Goal: Obtain resource: Download file/media

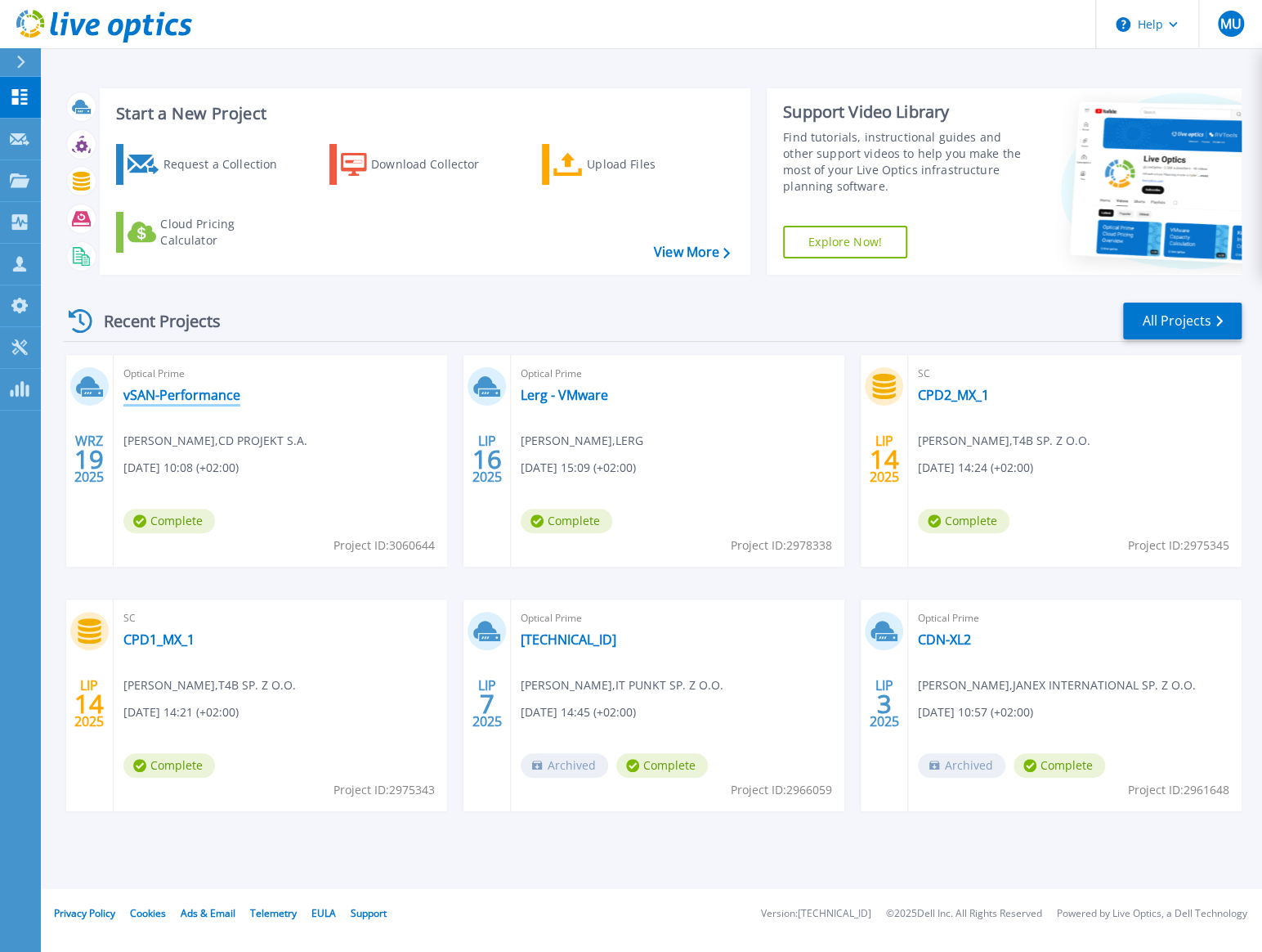
click at [220, 393] on link "vSAN-Performance" at bounding box center [182, 394] width 117 height 16
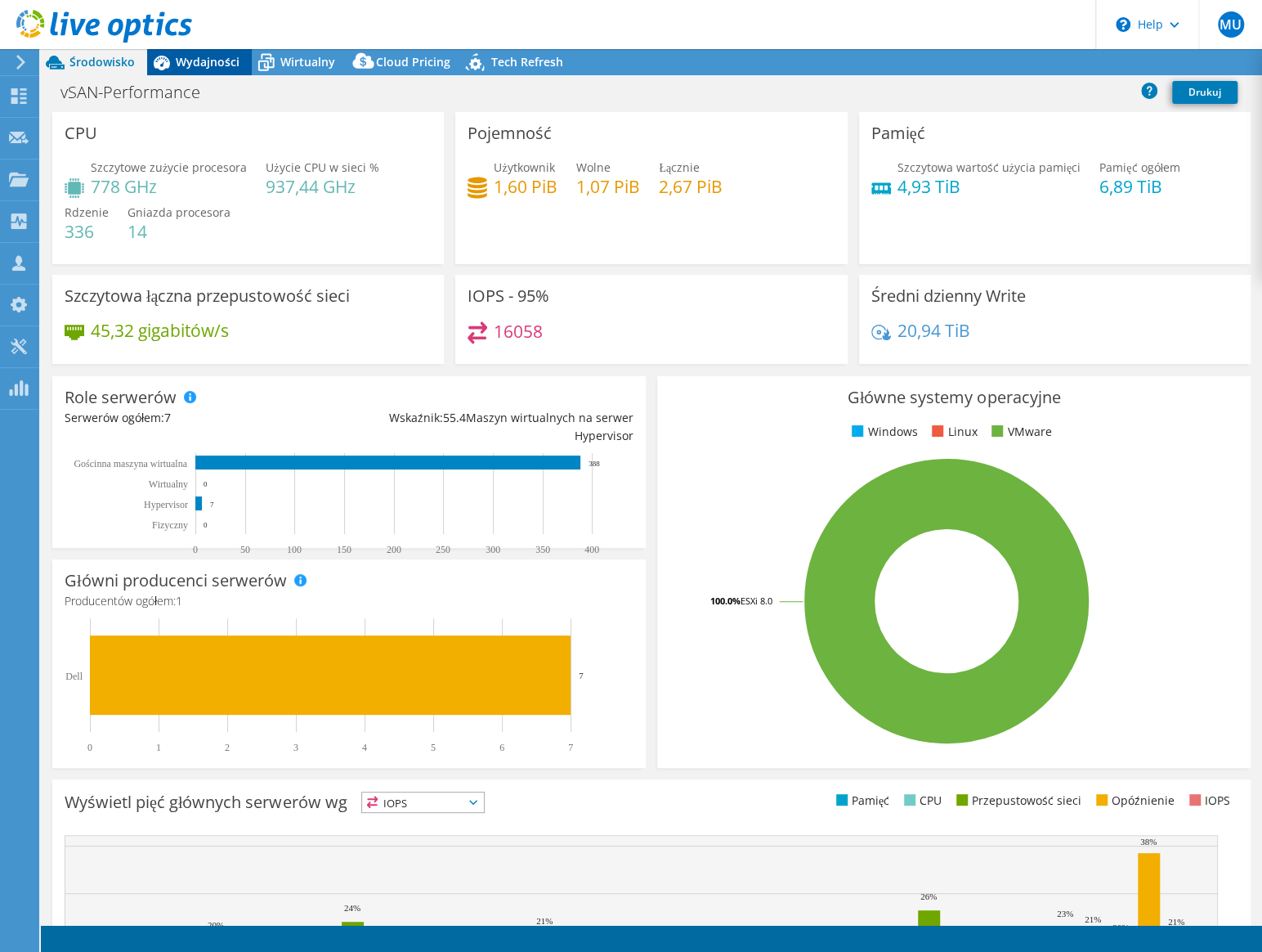
select select "EUFrankfurt"
click at [223, 70] on div "Wydajności" at bounding box center [199, 62] width 105 height 26
select select "EUFrankfurt"
select select "EUR"
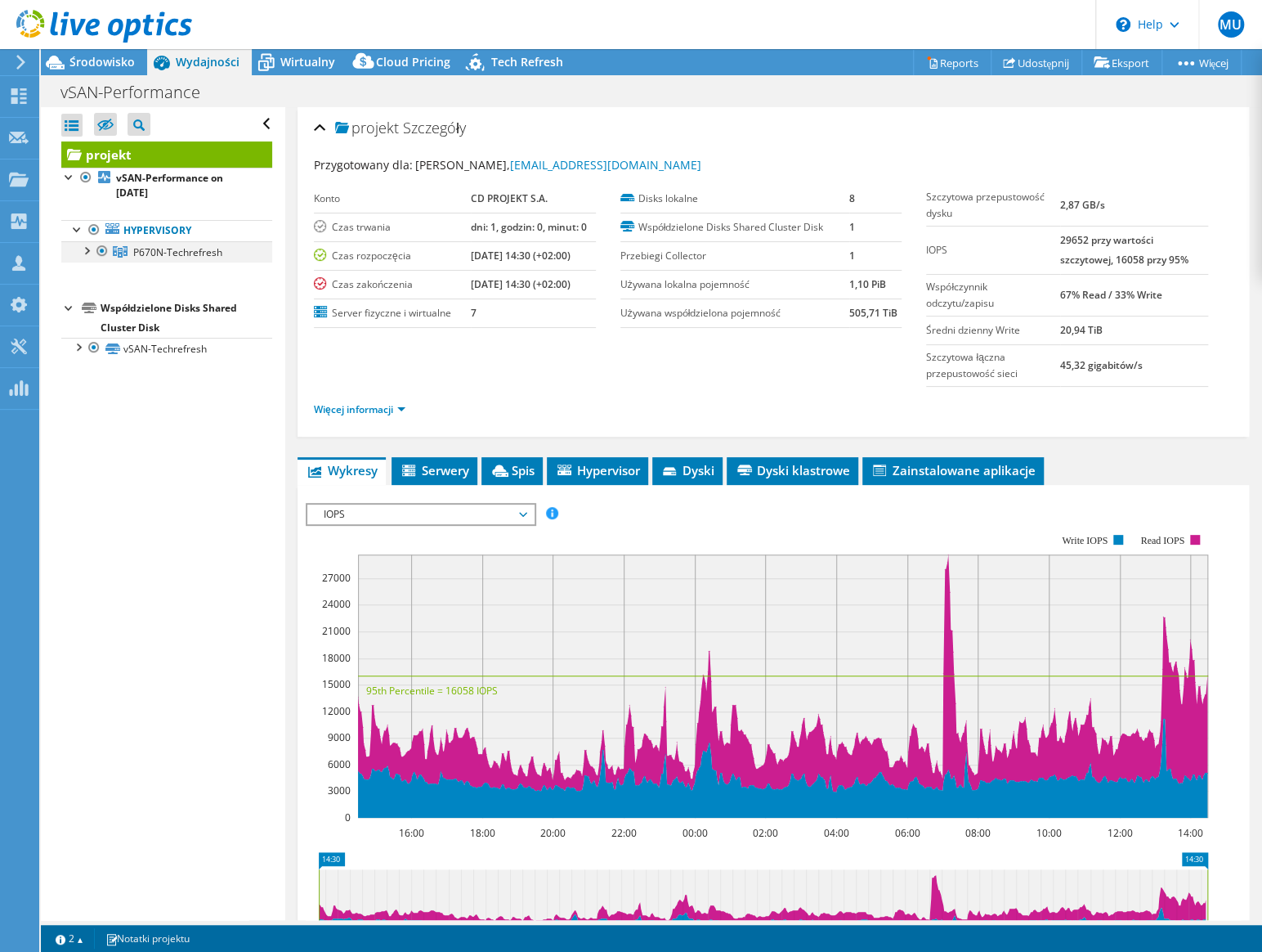
click at [89, 245] on div at bounding box center [85, 249] width 16 height 16
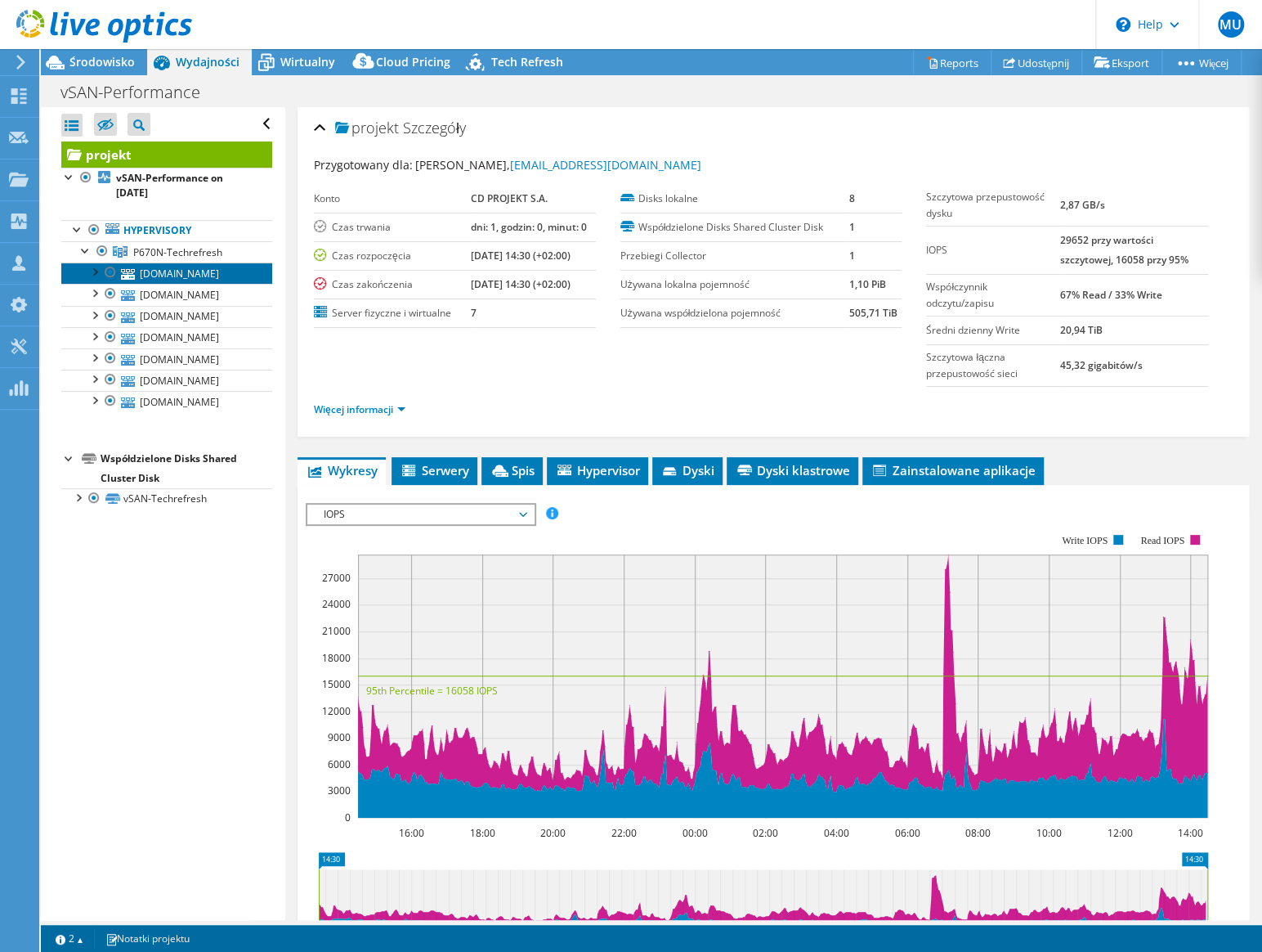
click at [195, 284] on link "[DOMAIN_NAME]" at bounding box center [167, 272] width 211 height 21
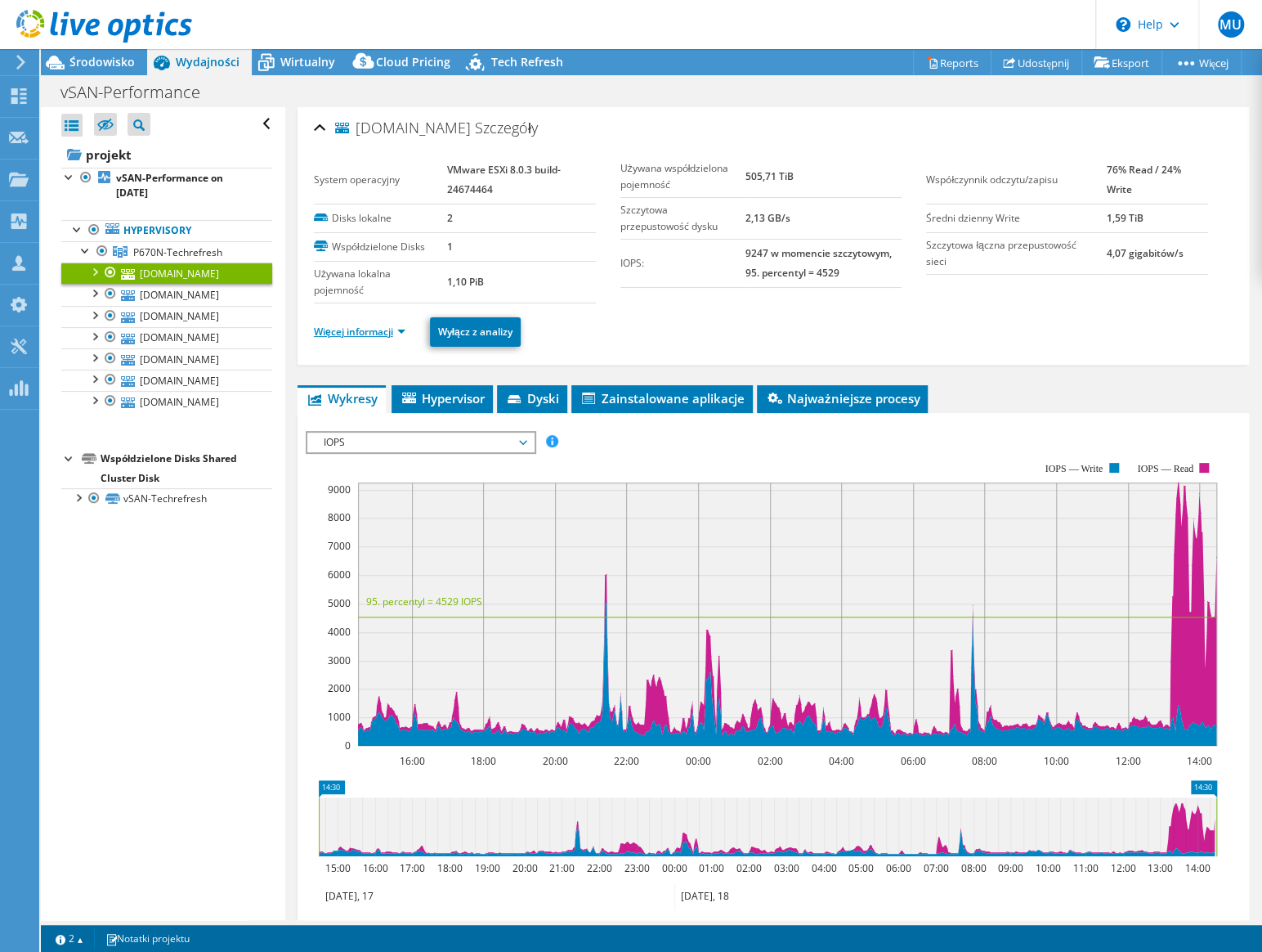
click at [364, 327] on link "Więcej informacji" at bounding box center [359, 332] width 92 height 14
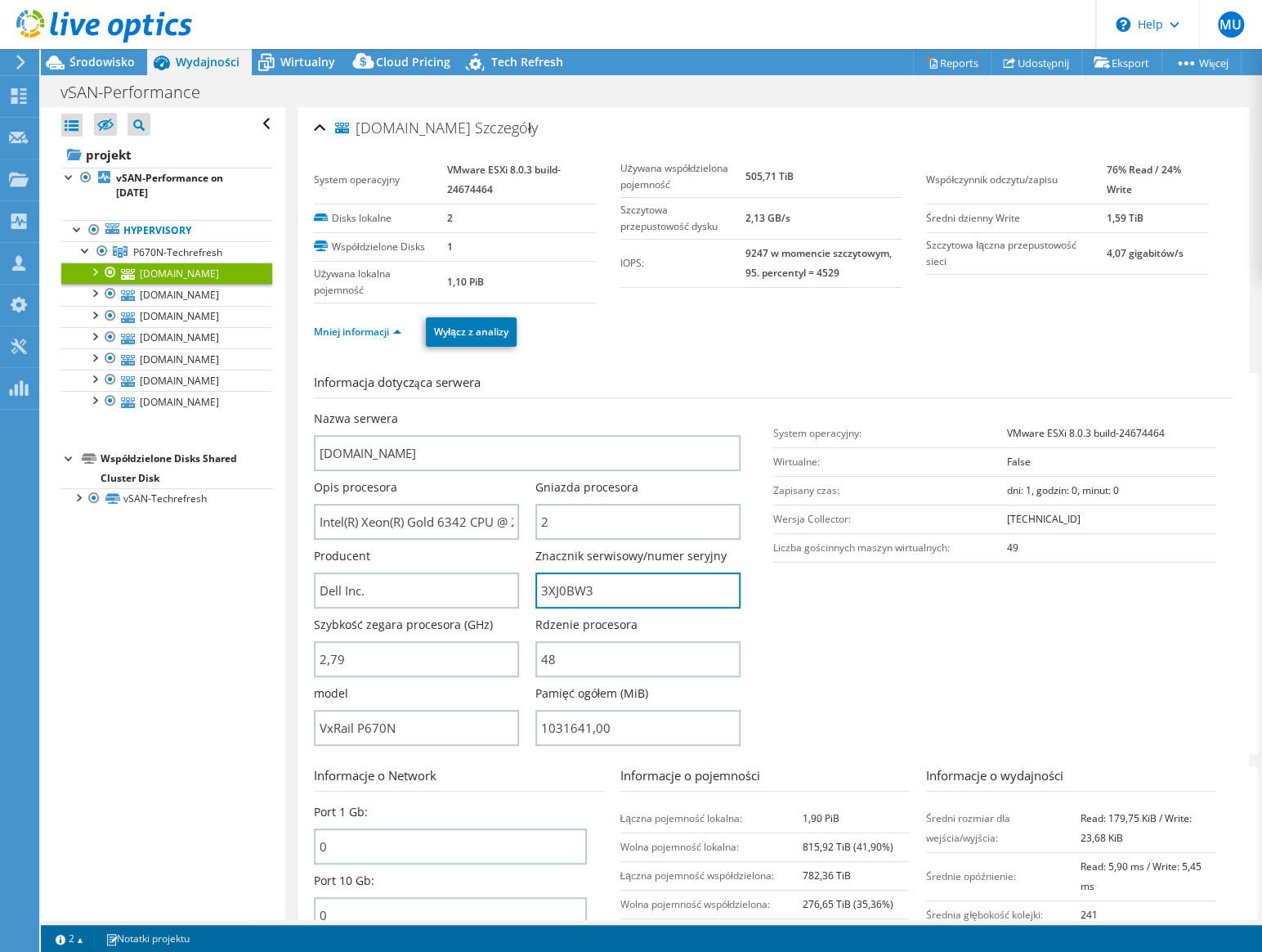
drag, startPoint x: 640, startPoint y: 598, endPoint x: 509, endPoint y: 613, distance: 131.9
click at [511, 411] on div "Nazwa serwera [DOMAIN_NAME] Opis procesora Intel(R) Xeon(R) Gold 6342 CPU @ 2.8…" at bounding box center [535, 411] width 443 height 0
click at [577, 595] on input "3XJ0BW3" at bounding box center [637, 590] width 205 height 36
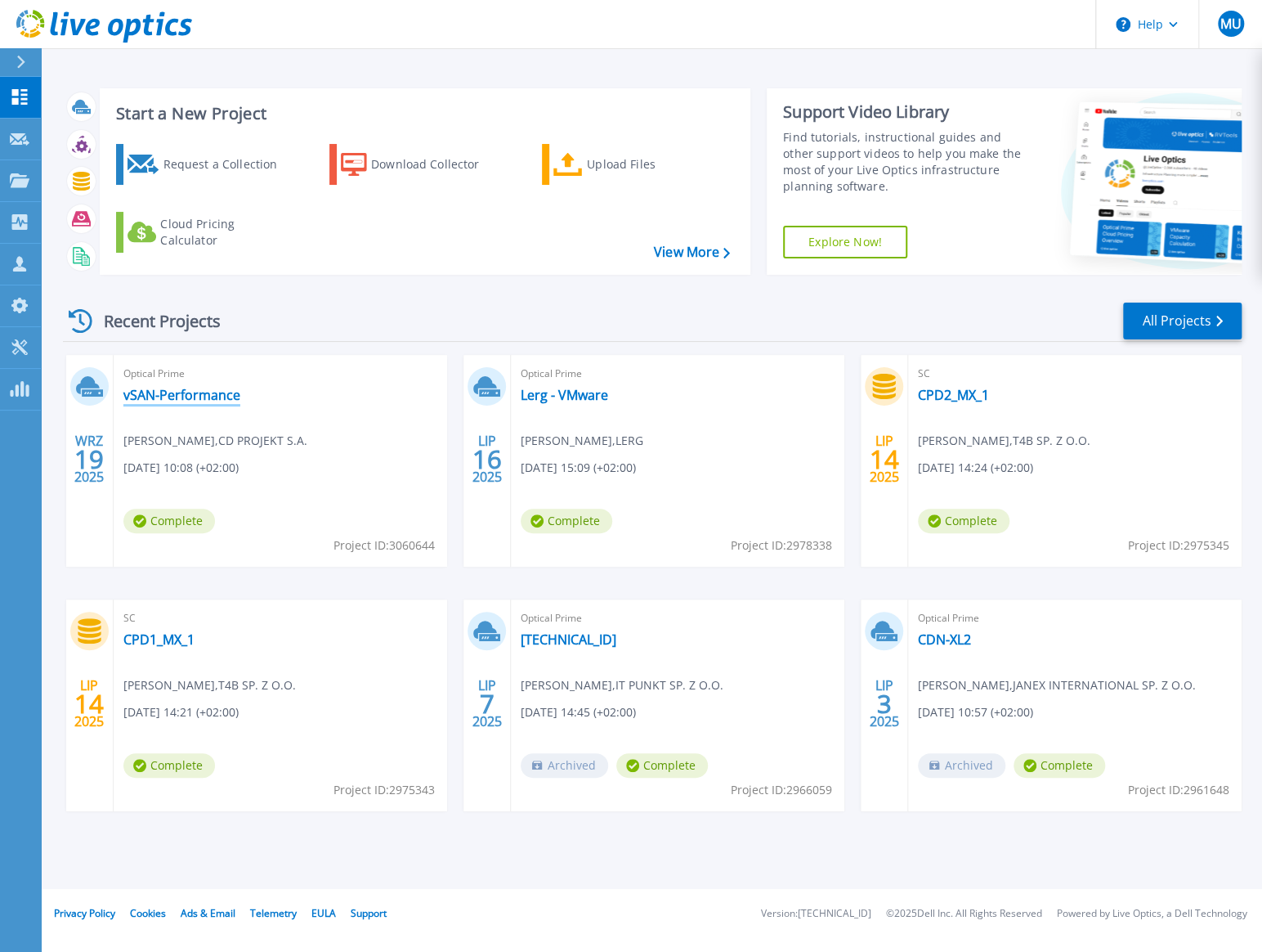
drag, startPoint x: 230, startPoint y: 398, endPoint x: 246, endPoint y: 402, distance: 16.5
click at [230, 398] on link "vSAN-Performance" at bounding box center [182, 394] width 117 height 16
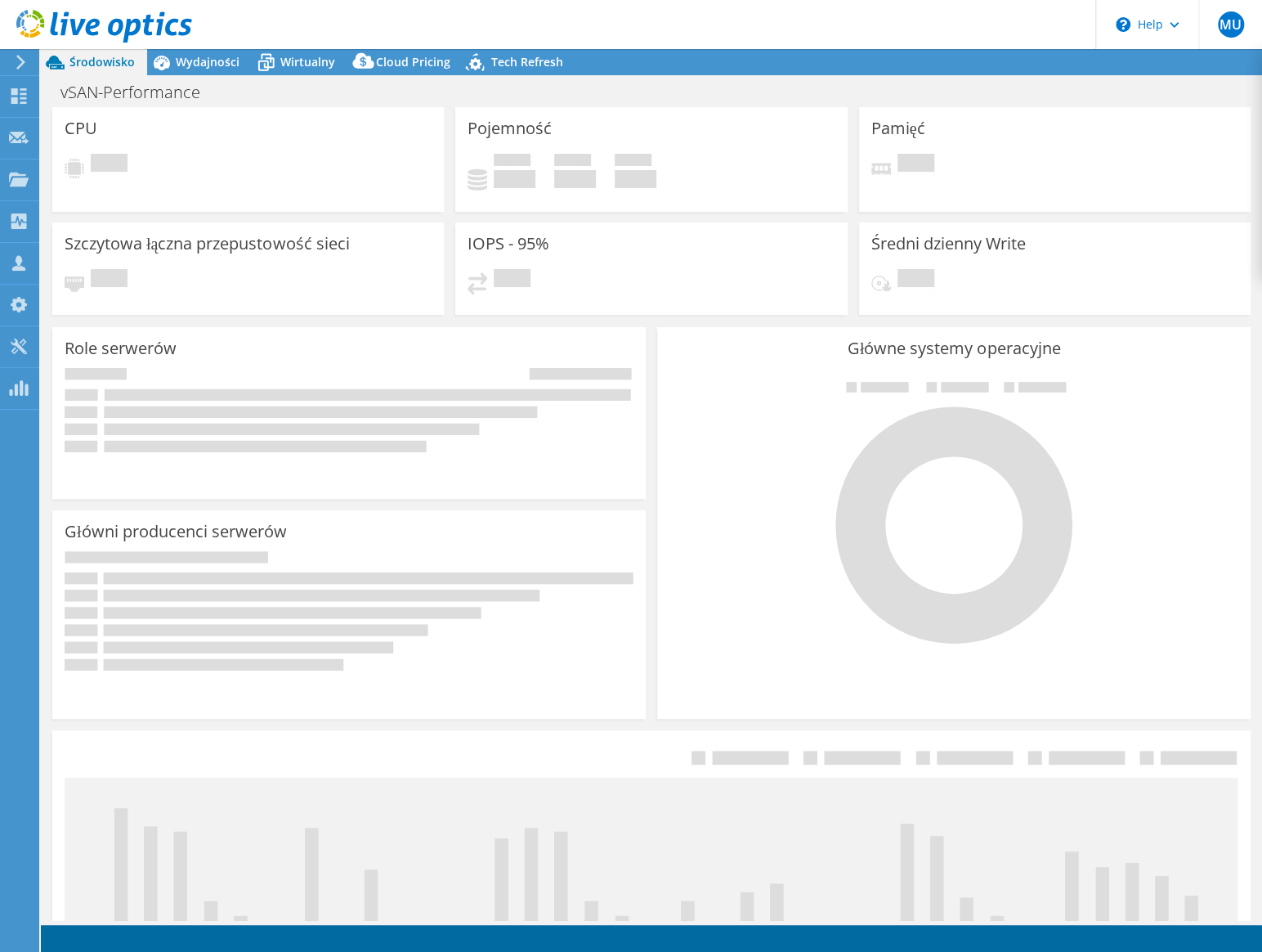
select select "EUFrankfurt"
select select "EUR"
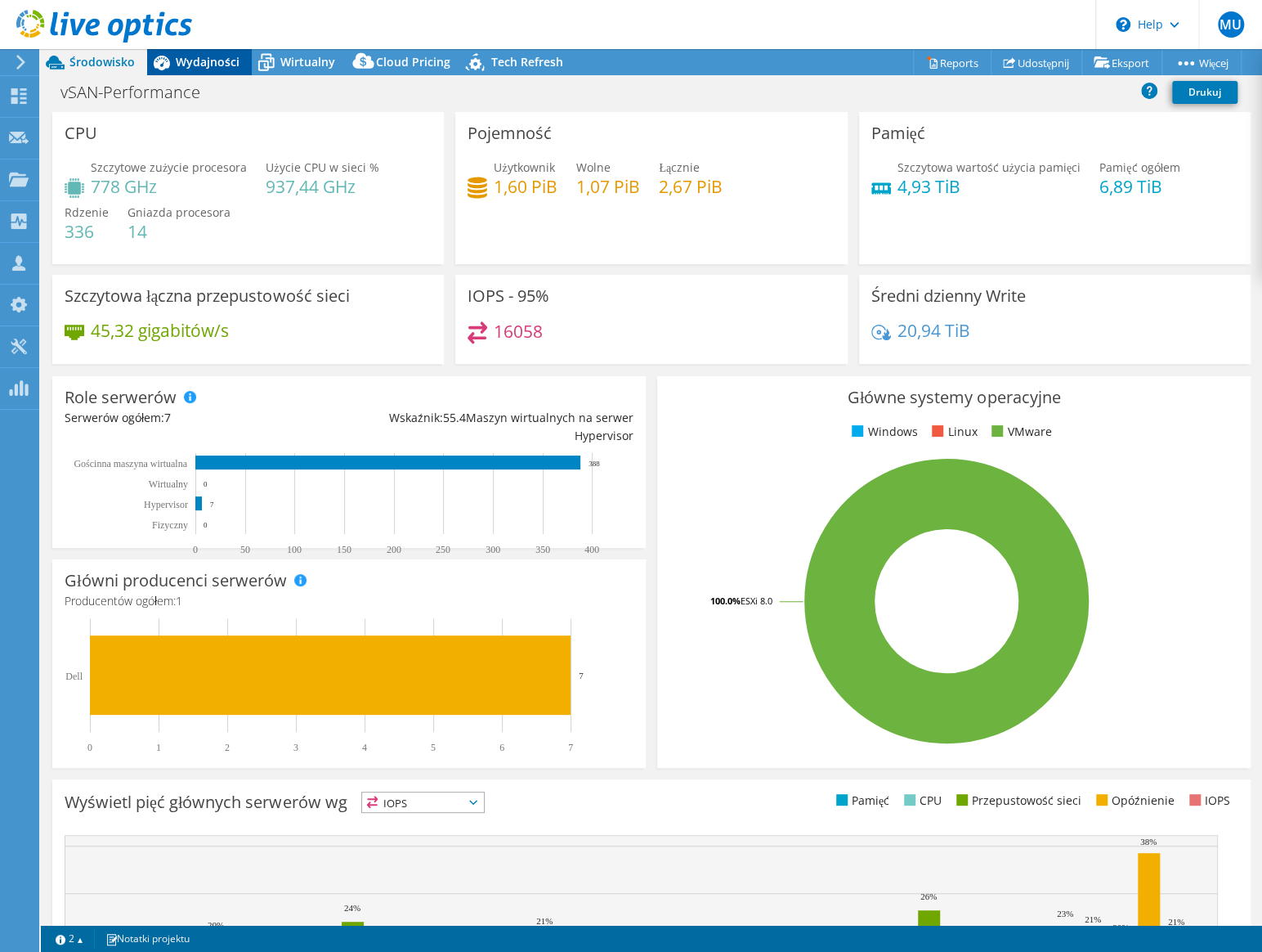
click at [210, 61] on span "Wydajności" at bounding box center [208, 62] width 64 height 15
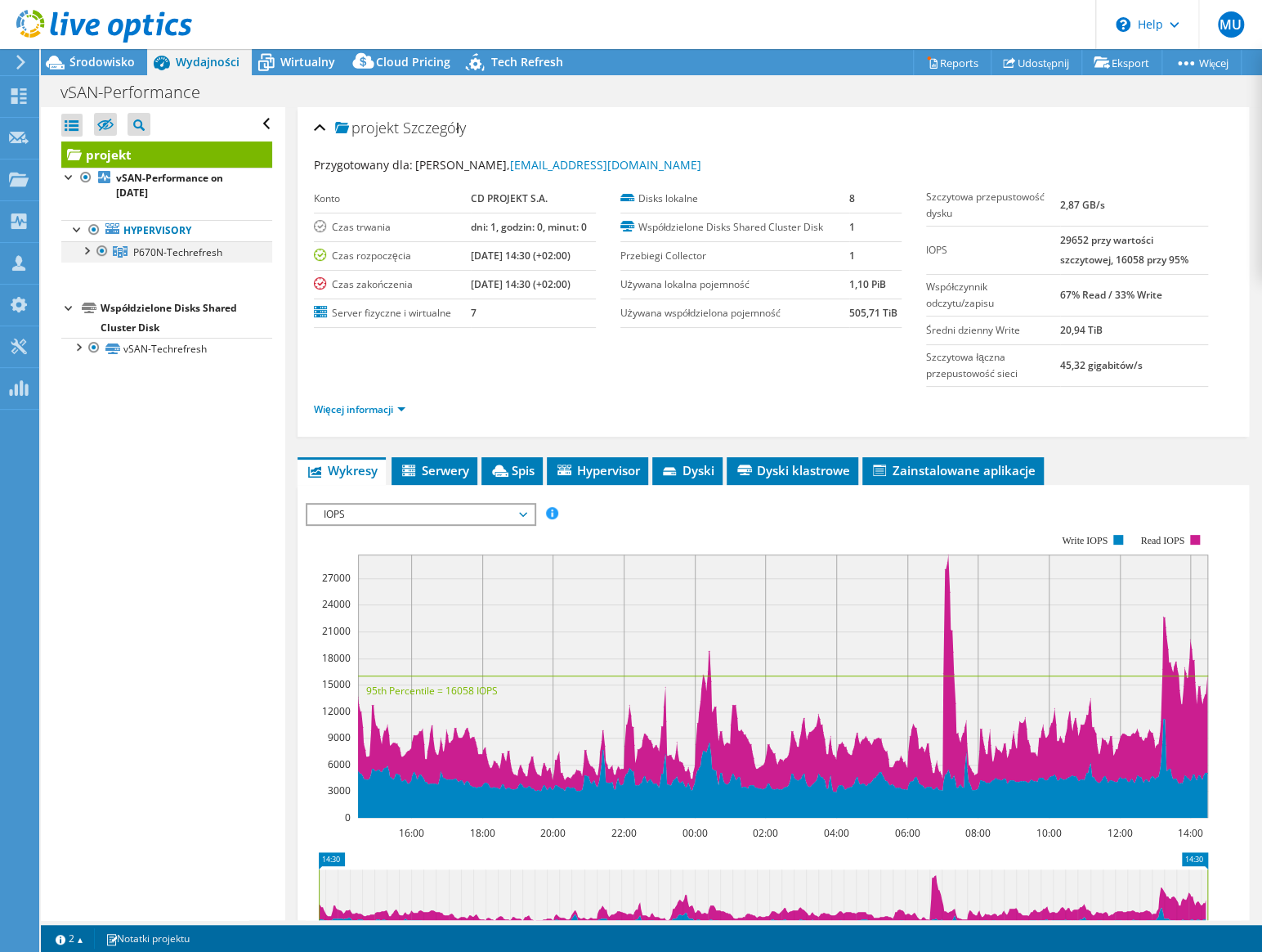
click at [87, 249] on div at bounding box center [85, 249] width 16 height 16
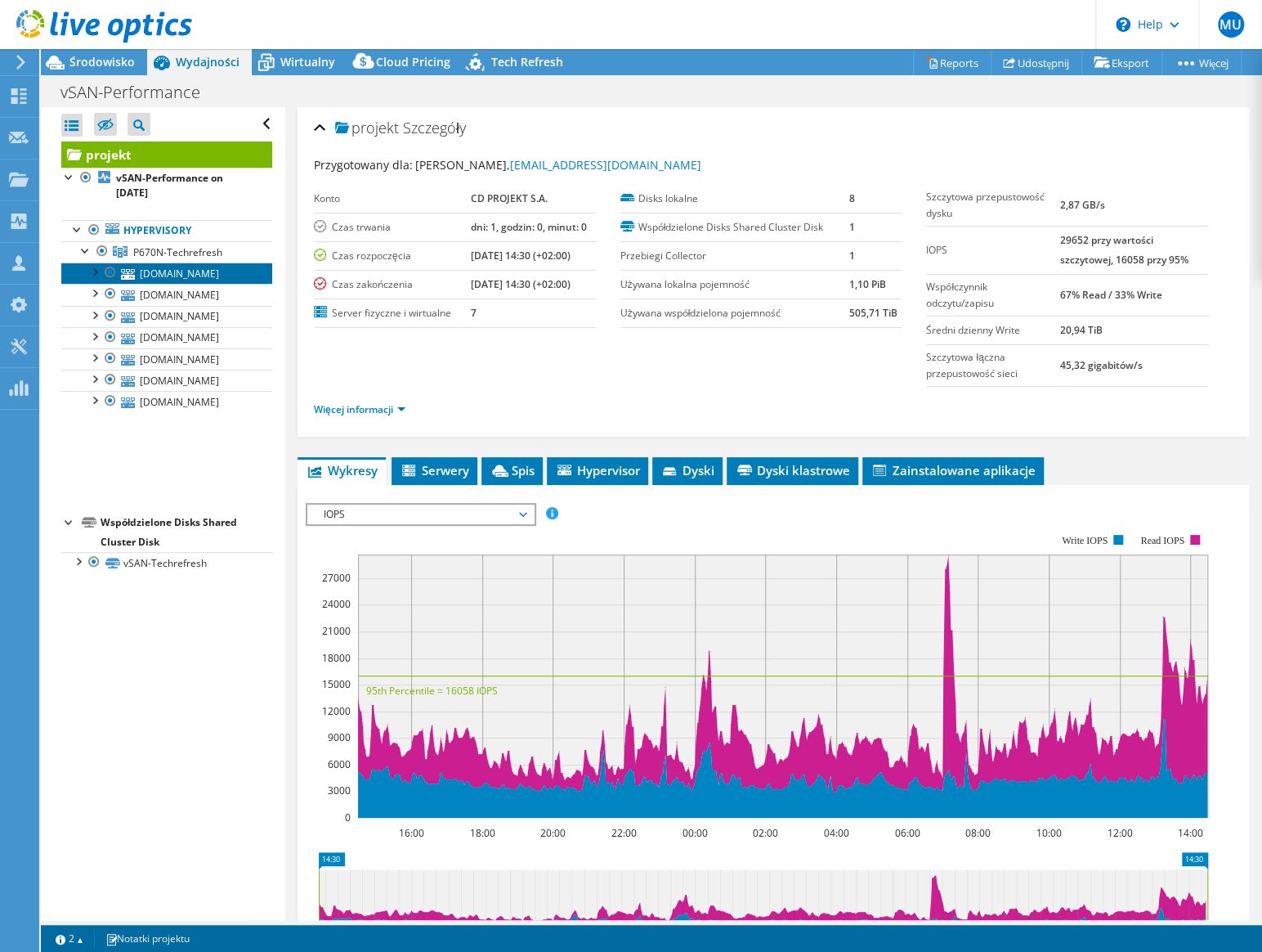
click at [179, 271] on link "[DOMAIN_NAME]" at bounding box center [167, 272] width 211 height 21
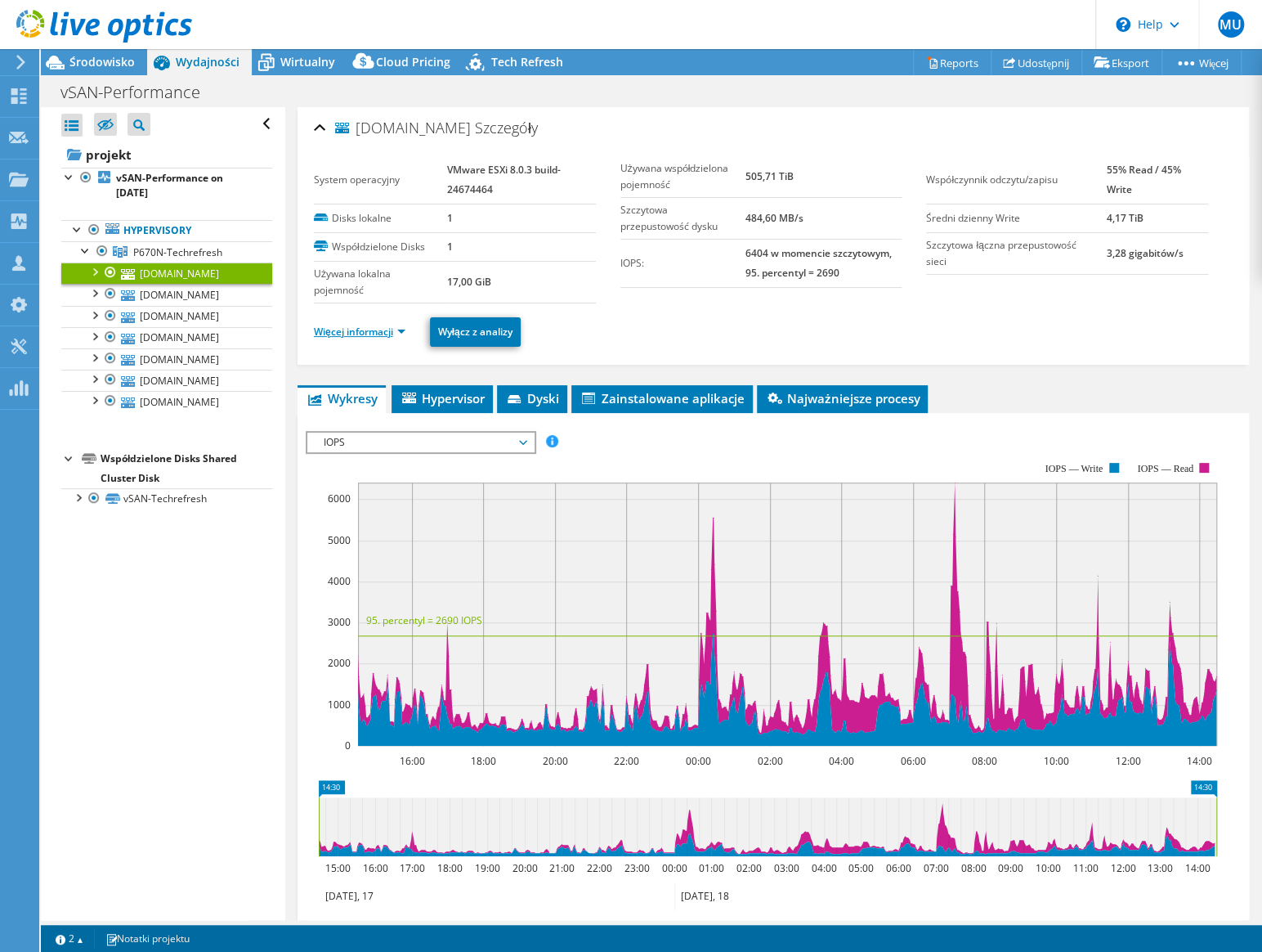
click at [403, 325] on link "Więcej informacji" at bounding box center [359, 332] width 92 height 14
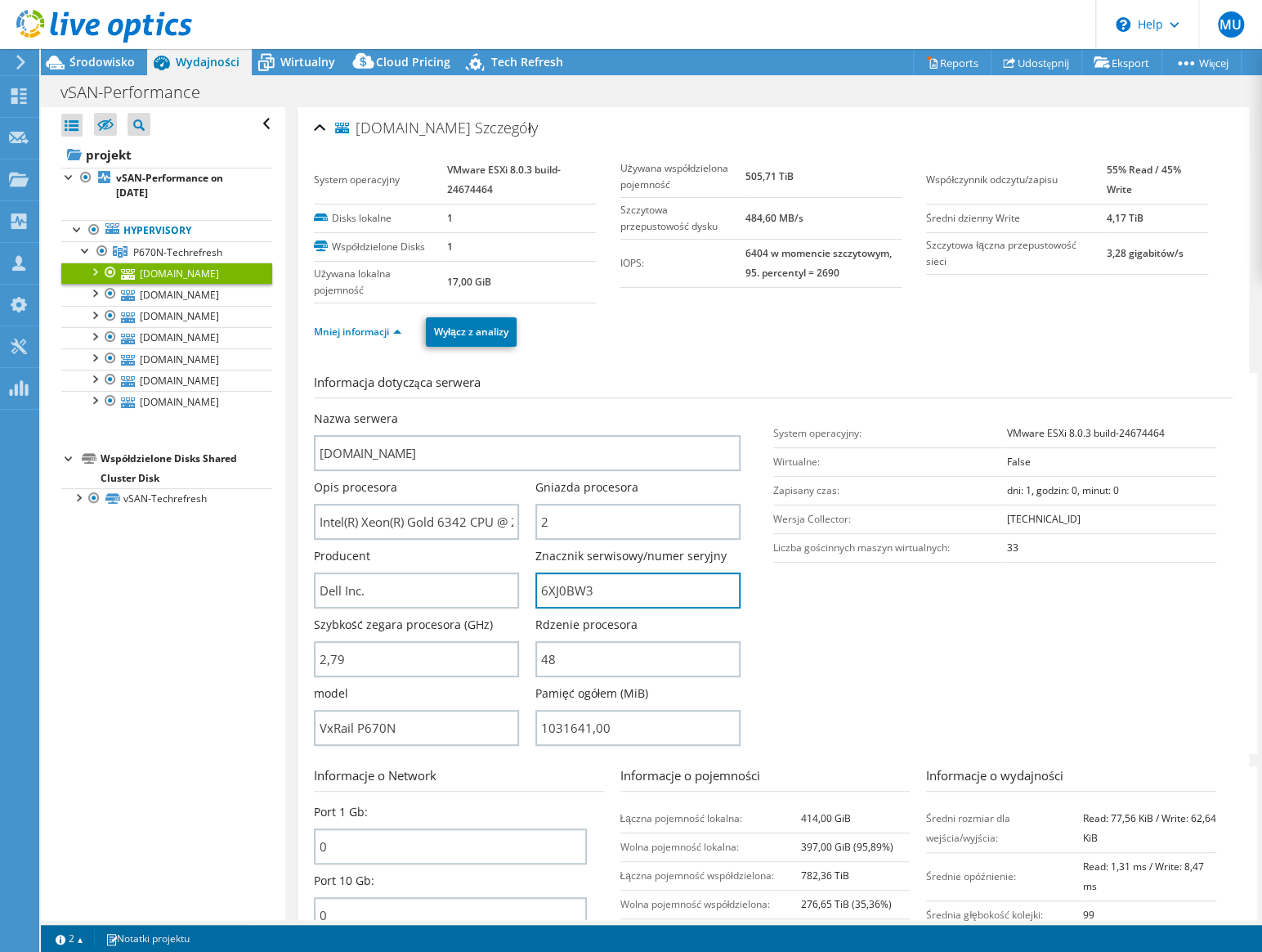
drag, startPoint x: 602, startPoint y: 601, endPoint x: 605, endPoint y: 630, distance: 29.2
click at [538, 596] on input "6XJ0BW3" at bounding box center [637, 590] width 205 height 36
click at [187, 259] on link "P670N-Techrefresh" at bounding box center [167, 252] width 211 height 21
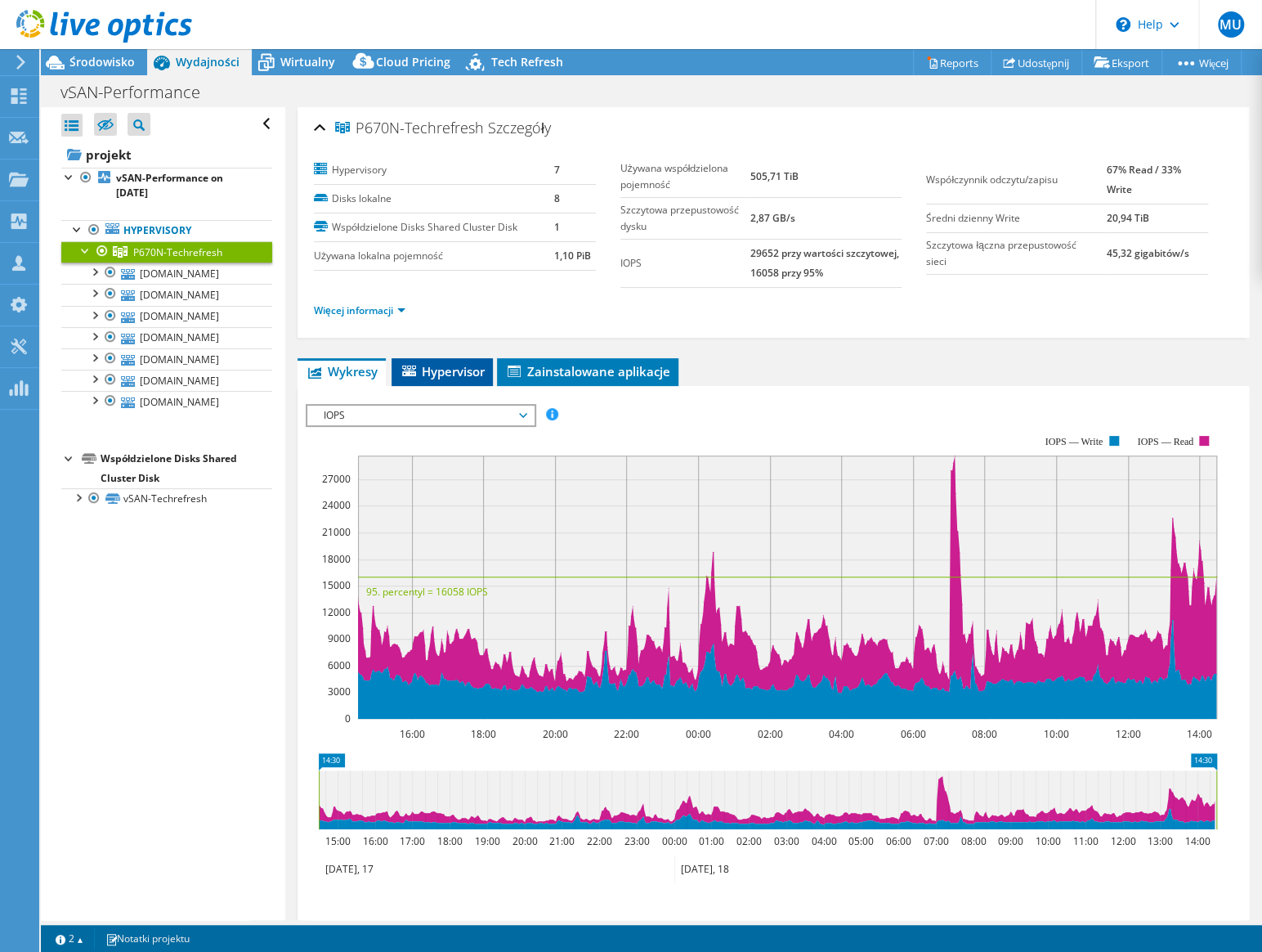
click at [491, 371] on li "Hypervisor" at bounding box center [442, 372] width 101 height 27
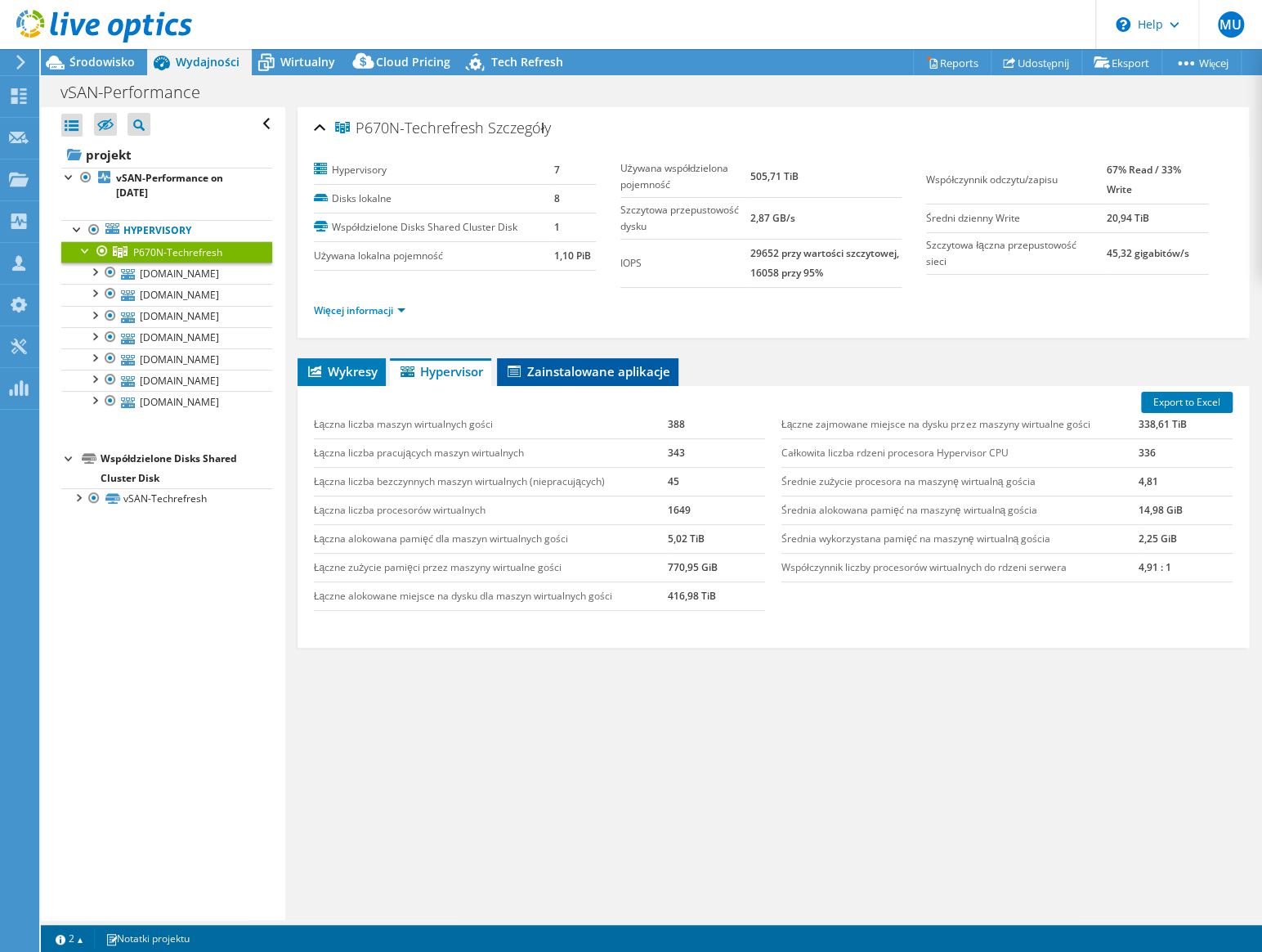
click at [580, 370] on span "Zainstalowane aplikacje" at bounding box center [588, 370] width 165 height 16
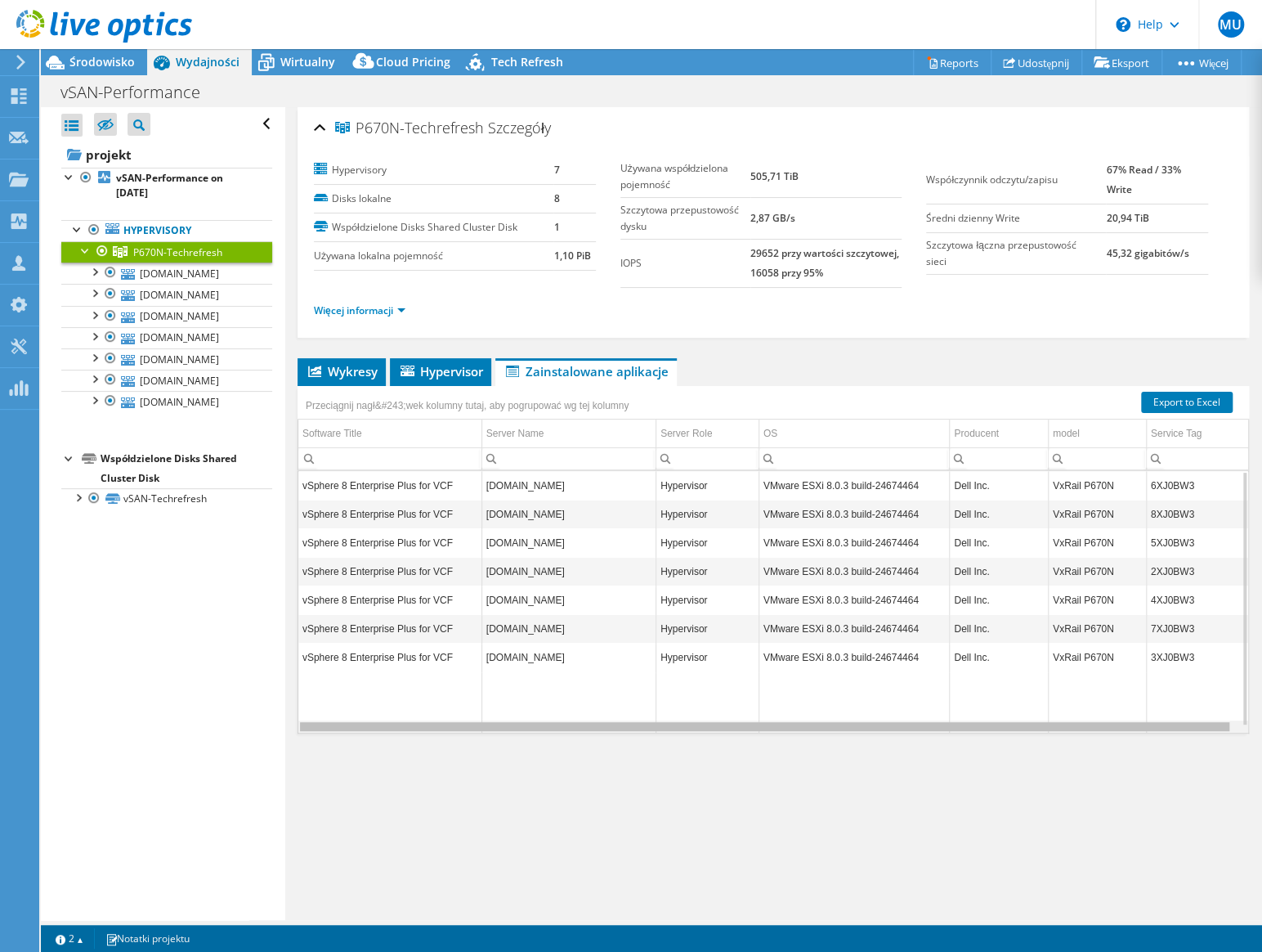
scroll to position [0, 5]
drag, startPoint x: 1039, startPoint y: 727, endPoint x: 1155, endPoint y: 723, distance: 116.1
click at [1155, 723] on body "MU Partner w kanale dystrybucji Marek Urbaszek marek.urbaszek@itpunkt.pl IT PUN…" at bounding box center [631, 476] width 1262 height 952
click at [1151, 722] on div "Data grid" at bounding box center [771, 726] width 930 height 9
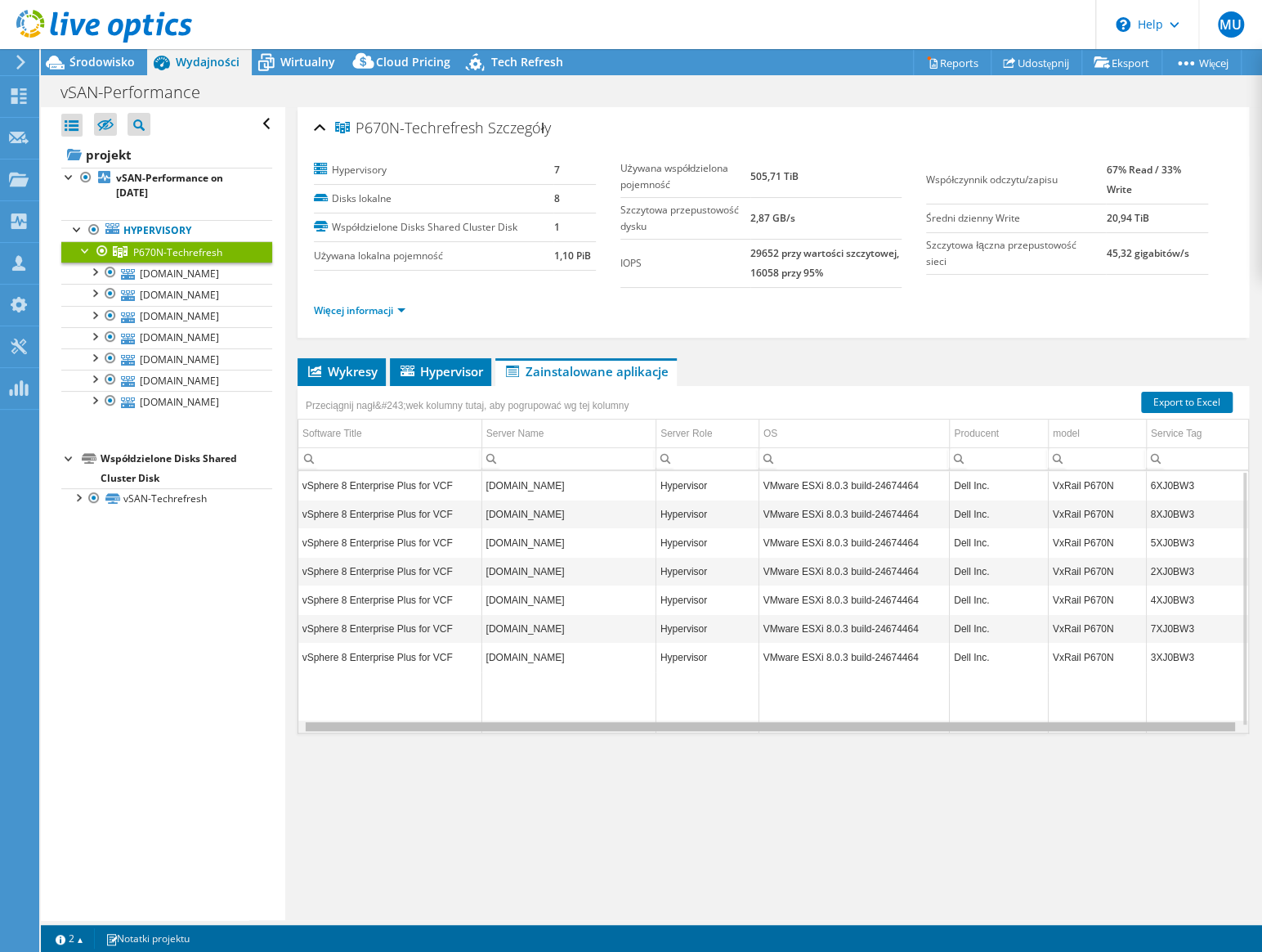
drag, startPoint x: 1152, startPoint y: 718, endPoint x: 986, endPoint y: 724, distance: 166.1
click at [986, 725] on body "MU Partner w kanale dystrybucji Marek Urbaszek marek.urbaszek@itpunkt.pl IT PUN…" at bounding box center [631, 476] width 1262 height 952
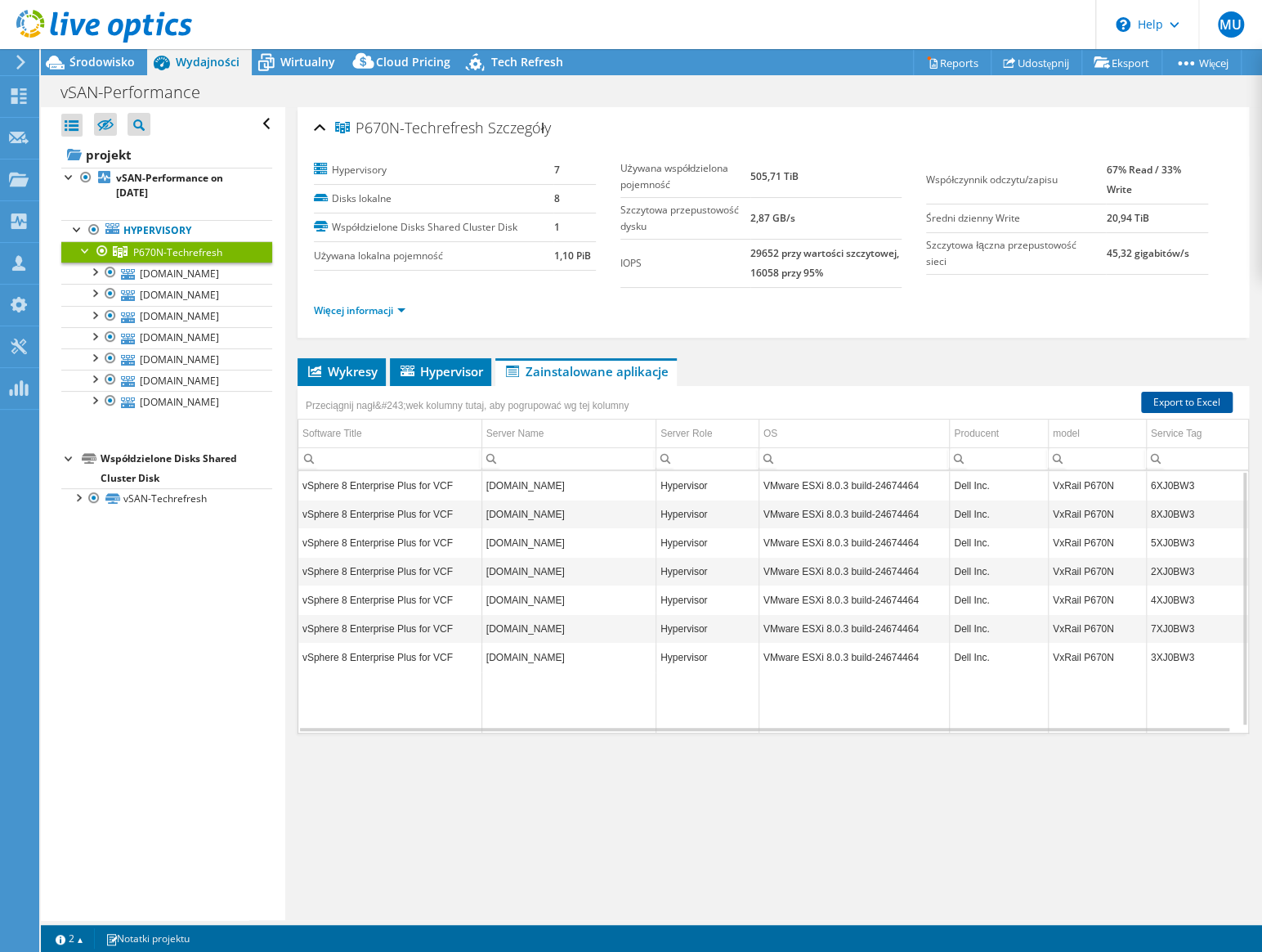
click at [1186, 401] on link "Export to Excel" at bounding box center [1186, 402] width 92 height 21
